Goal: Task Accomplishment & Management: Manage account settings

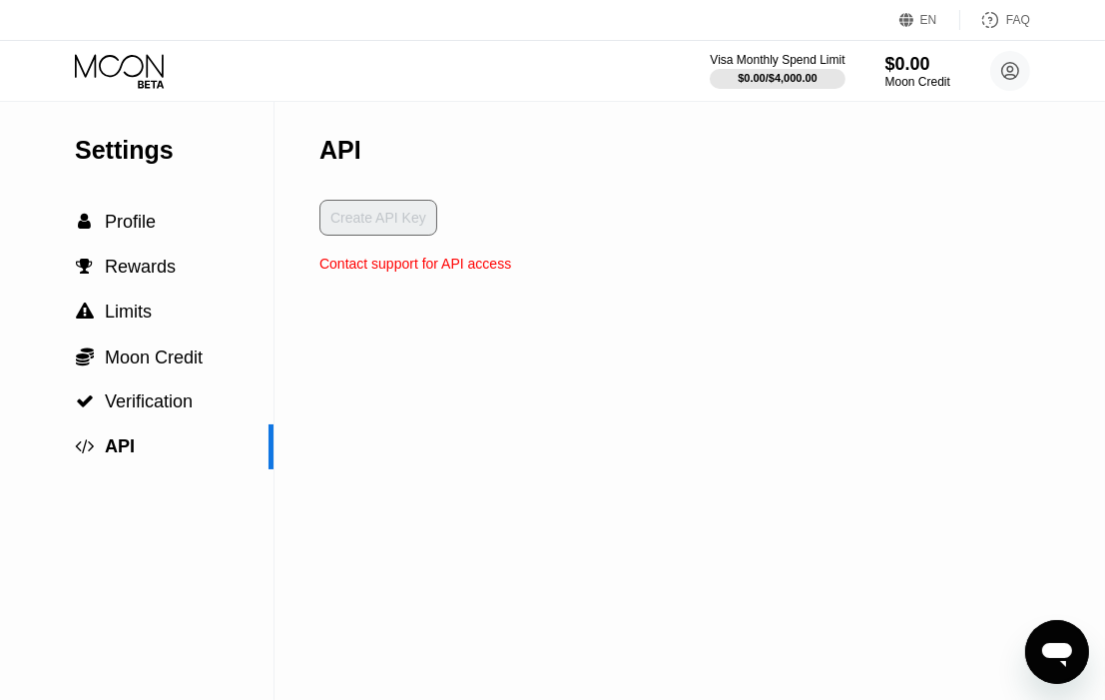
click at [655, 259] on div "Settings  Profile  Rewards  Limits  Moon Credit  Verification  API API Cr…" at bounding box center [552, 400] width 1105 height 599
click at [1005, 70] on circle at bounding box center [1010, 71] width 40 height 40
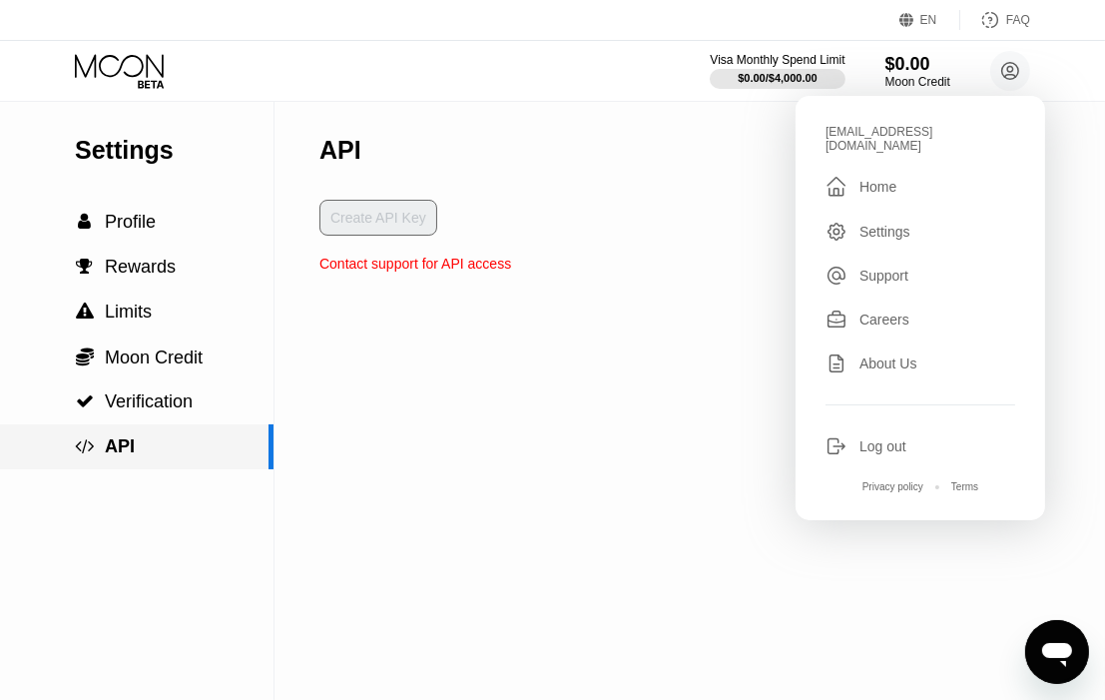
click at [108, 456] on span "API" at bounding box center [120, 446] width 30 height 20
click at [174, 557] on div "Settings  Profile  Rewards  Limits  Moon Credit  Verification  API" at bounding box center [137, 400] width 274 height 599
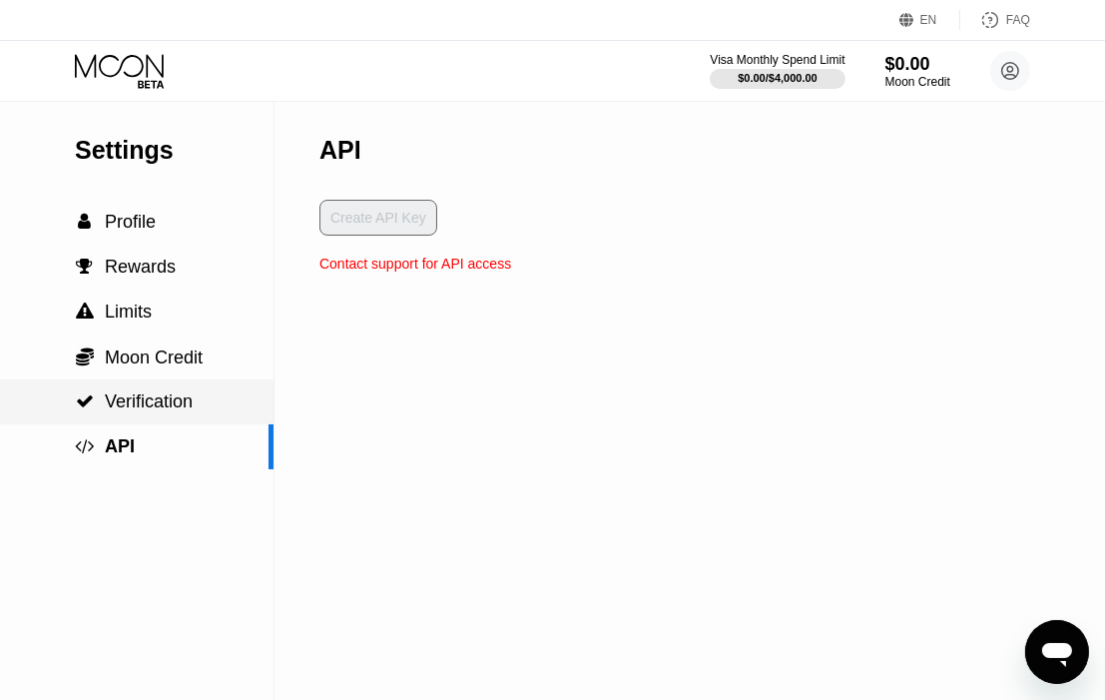
click at [149, 411] on span "Verification" at bounding box center [149, 401] width 88 height 20
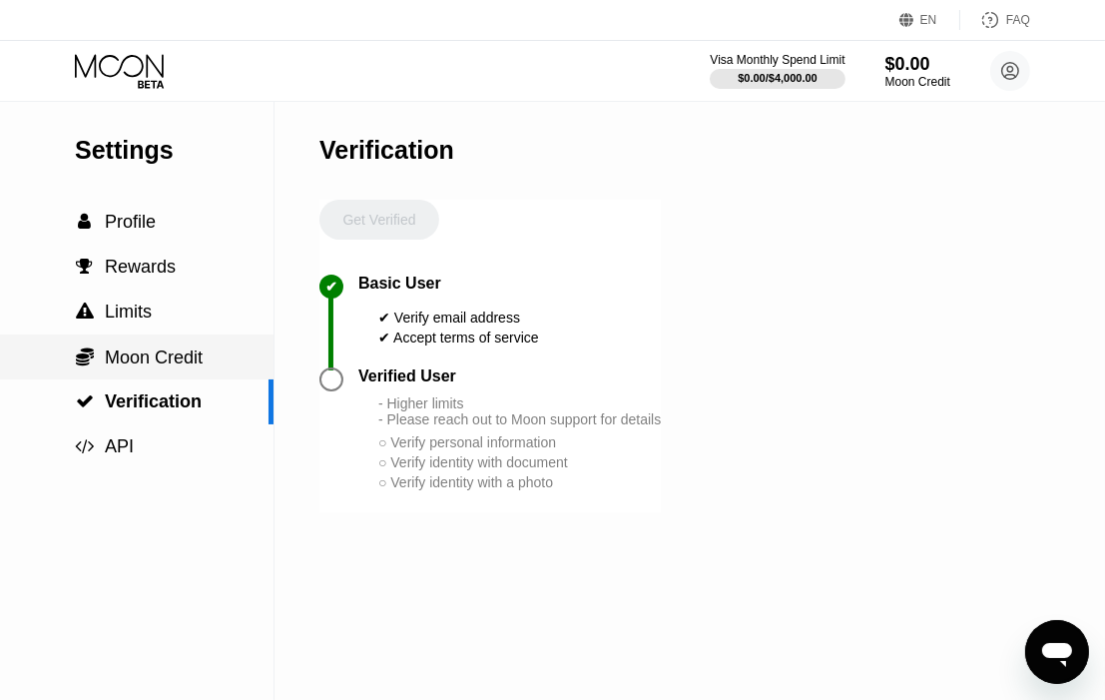
click at [126, 363] on span "Moon Credit" at bounding box center [154, 357] width 98 height 20
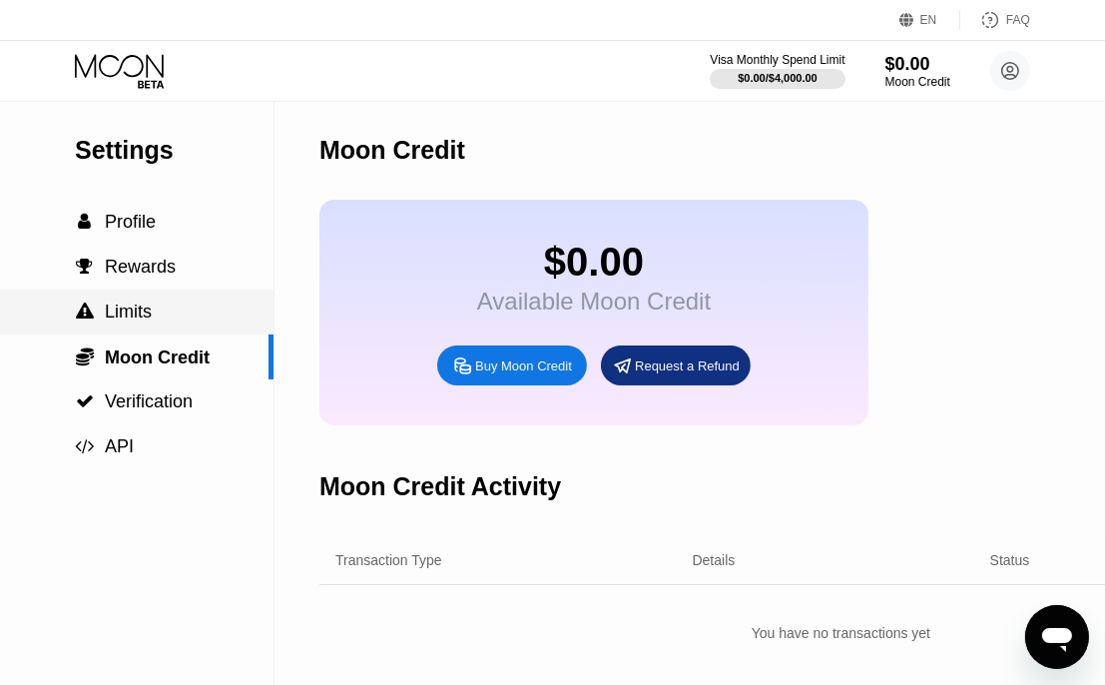
click at [130, 310] on span "Limits" at bounding box center [128, 311] width 47 height 20
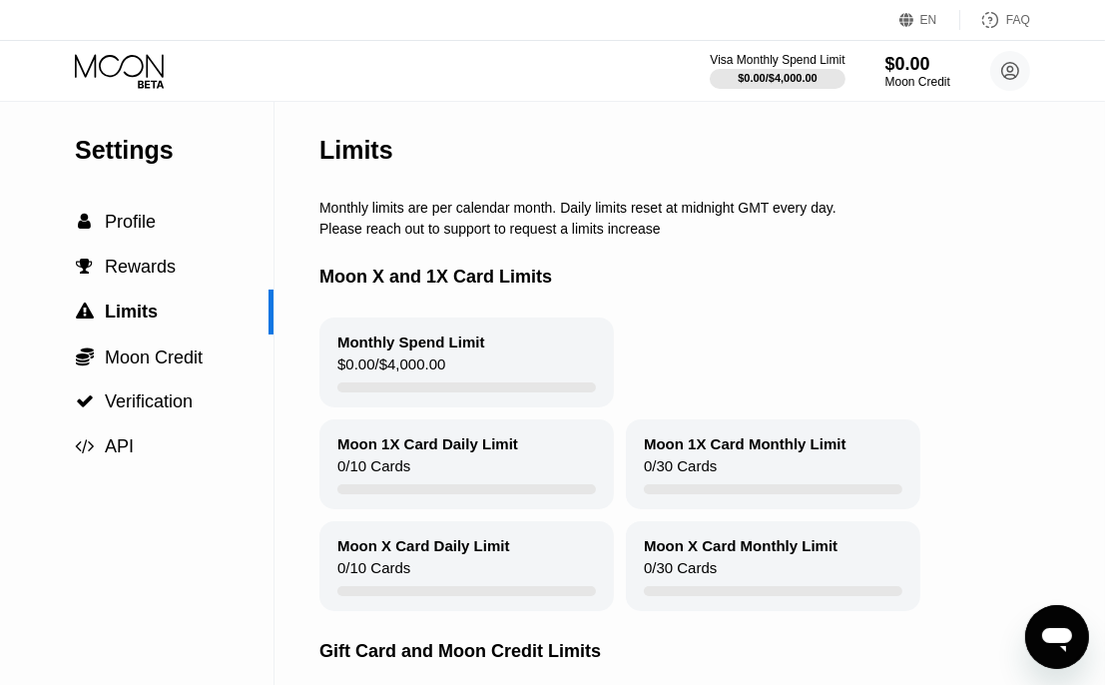
scroll to position [466, 0]
